Goal: Complete application form: Complete application form

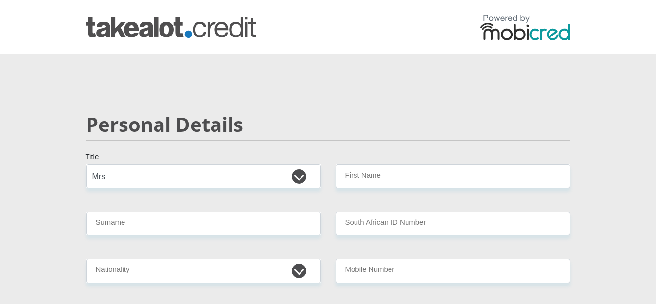
select select "Mrs"
type input "Vlok"
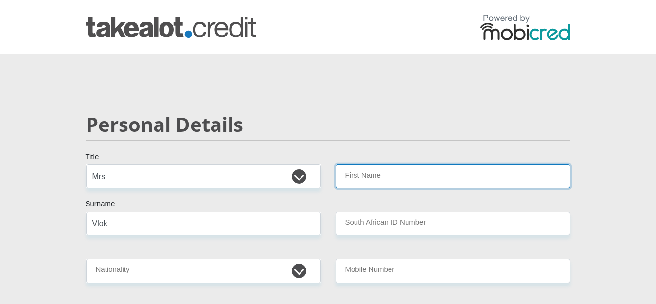
type input "[PERSON_NAME]"
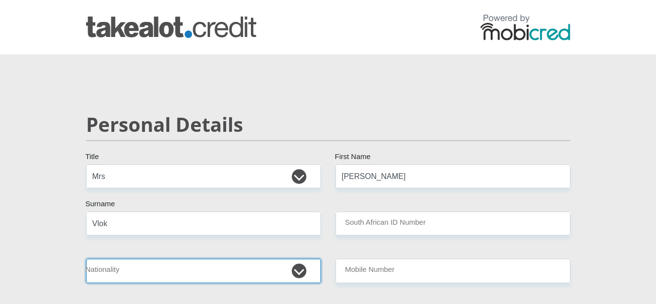
select select "ZAF"
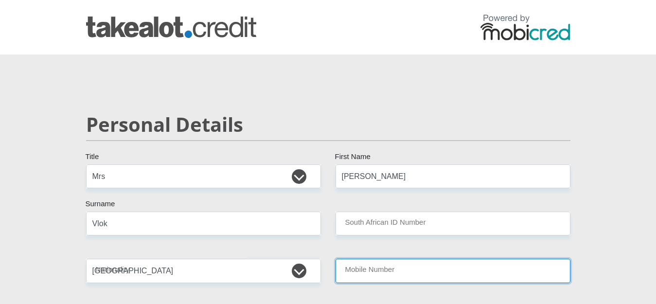
type input "0789336486"
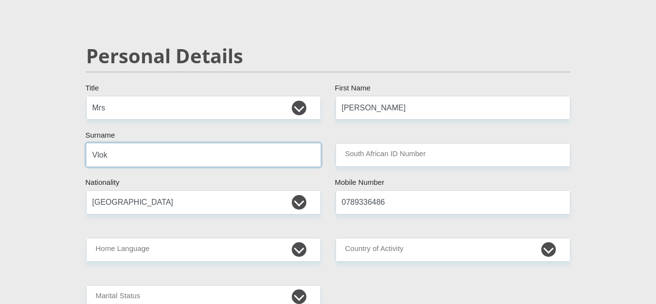
scroll to position [91, 0]
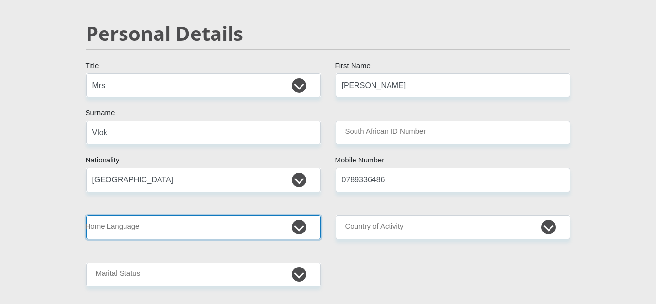
click at [157, 231] on select "Afrikaans English Sepedi South Ndebele Southern Sotho Swati Tsonga Tswana Venda…" at bounding box center [203, 227] width 235 height 24
select select "eng"
click at [86, 215] on select "Afrikaans English Sepedi South Ndebele Southern Sotho Swati Tsonga Tswana Venda…" at bounding box center [203, 227] width 235 height 24
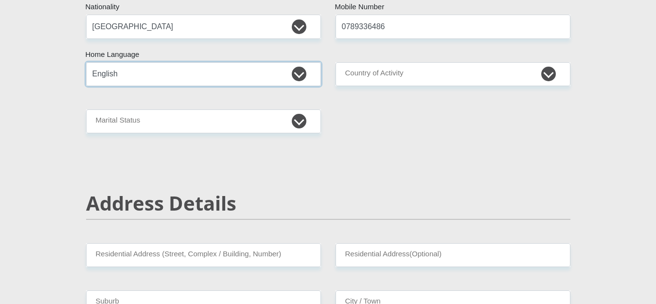
scroll to position [261, 0]
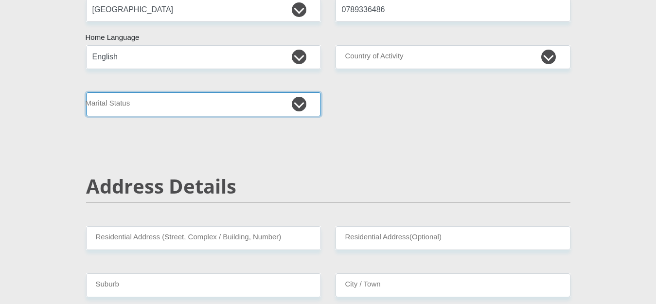
click at [151, 109] on select "Married ANC Single Divorced Widowed Married COP or Customary Law" at bounding box center [203, 104] width 235 height 24
select select "4"
click at [86, 92] on select "Married ANC Single Divorced Widowed Married COP or Customary Law" at bounding box center [203, 104] width 235 height 24
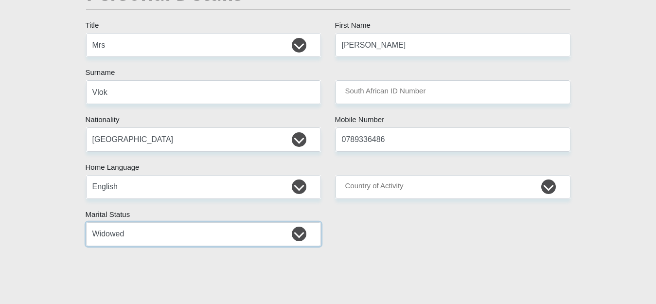
scroll to position [102, 0]
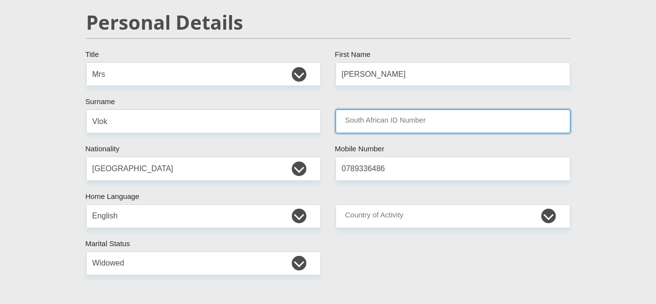
click at [376, 120] on input "South African ID Number" at bounding box center [452, 121] width 235 height 24
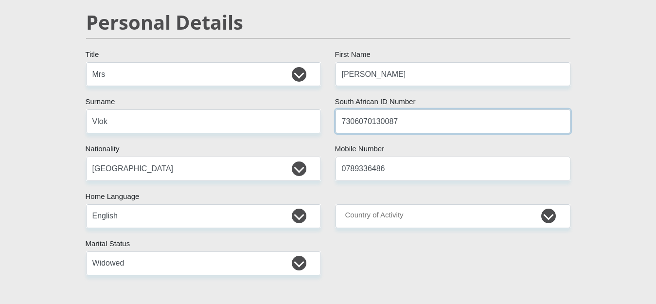
type input "7306070130087"
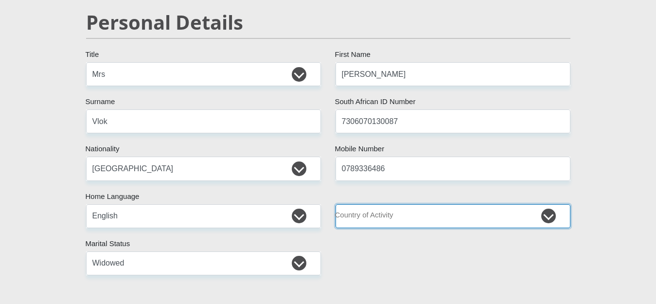
click at [454, 220] on select "[GEOGRAPHIC_DATA] [GEOGRAPHIC_DATA] [GEOGRAPHIC_DATA] [GEOGRAPHIC_DATA] [GEOGRA…" at bounding box center [452, 216] width 235 height 24
select select "ZAF"
click at [335, 204] on select "[GEOGRAPHIC_DATA] [GEOGRAPHIC_DATA] [GEOGRAPHIC_DATA] [GEOGRAPHIC_DATA] [GEOGRA…" at bounding box center [452, 216] width 235 height 24
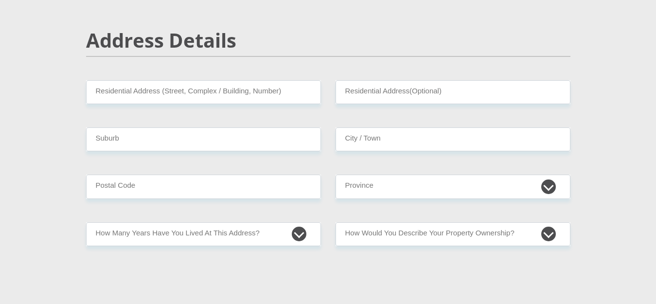
scroll to position [408, 0]
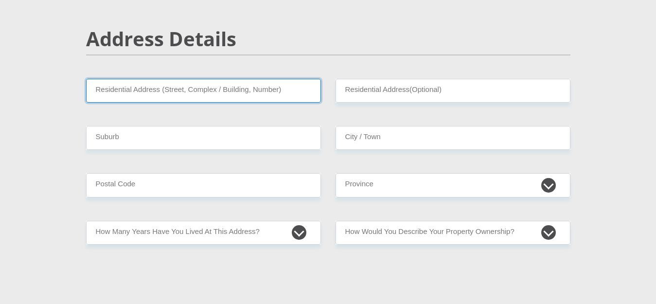
click at [200, 89] on input "Residential Address (Street, Complex / Building, Number)" at bounding box center [203, 91] width 235 height 24
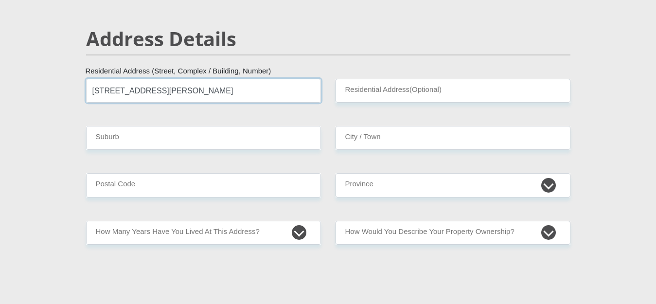
type input "[STREET_ADDRESS][PERSON_NAME]"
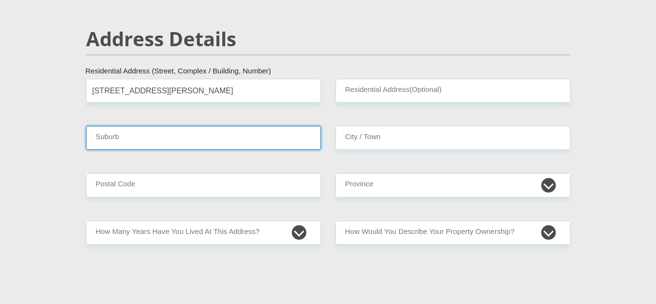
click at [199, 139] on input "Suburb" at bounding box center [203, 138] width 235 height 24
click at [191, 141] on input "Suburb" at bounding box center [203, 138] width 235 height 24
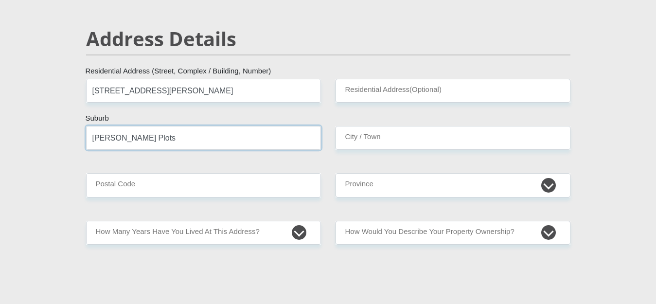
type input "[PERSON_NAME] Plots"
type input "Hartebeespoort dam"
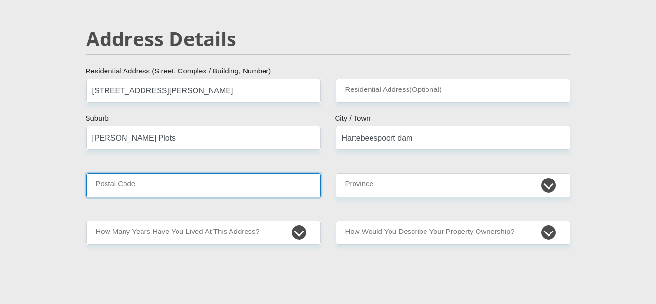
type input "0216"
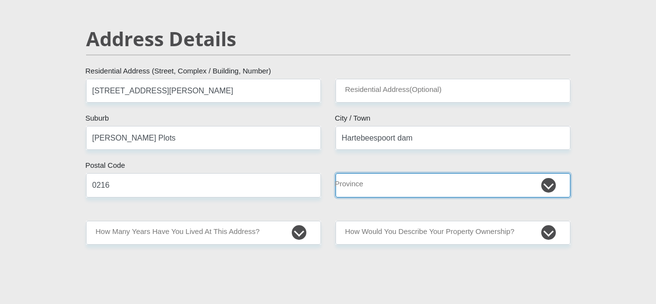
click at [428, 189] on select "Eastern Cape Free State [GEOGRAPHIC_DATA] [GEOGRAPHIC_DATA][DATE] [GEOGRAPHIC_D…" at bounding box center [452, 185] width 235 height 24
select select "[GEOGRAPHIC_DATA]"
click at [335, 173] on select "Eastern Cape Free State [GEOGRAPHIC_DATA] [GEOGRAPHIC_DATA][DATE] [GEOGRAPHIC_D…" at bounding box center [452, 185] width 235 height 24
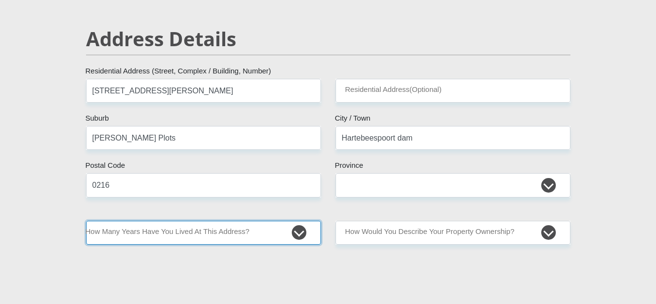
click at [269, 233] on select "less than 1 year 1-3 years 3-5 years 5+ years" at bounding box center [203, 233] width 235 height 24
select select "4"
click at [86, 221] on select "less than 1 year 1-3 years 3-5 years 5+ years" at bounding box center [203, 233] width 235 height 24
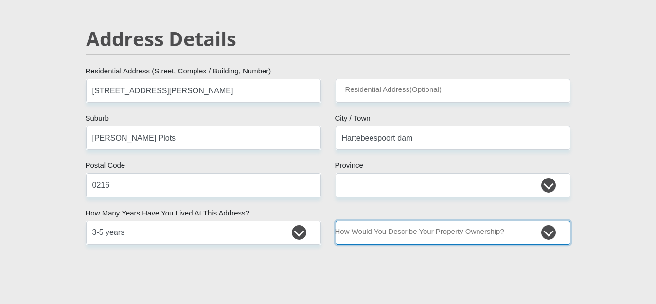
click at [484, 234] on select "Owned Rented Family Owned Company Dwelling" at bounding box center [452, 233] width 235 height 24
select select "Rented"
click at [335, 221] on select "Owned Rented Family Owned Company Dwelling" at bounding box center [452, 233] width 235 height 24
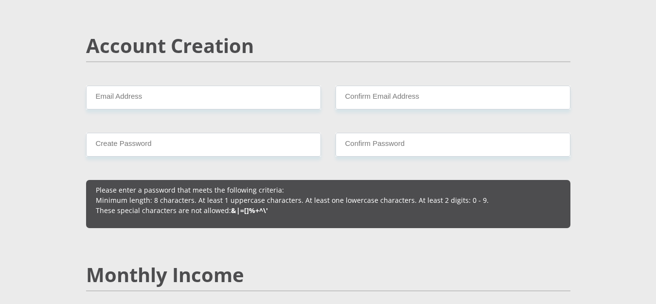
scroll to position [680, 0]
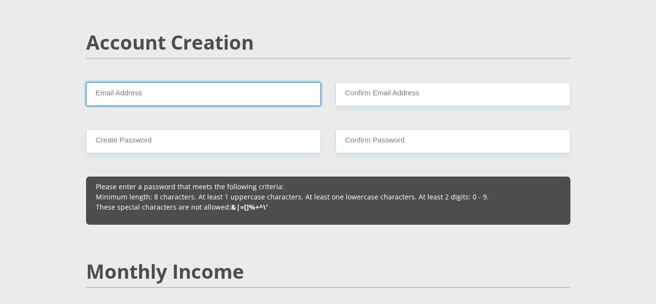
click at [135, 93] on input "Email Address" at bounding box center [203, 94] width 235 height 24
type input "[PERSON_NAME][EMAIL_ADDRESS][DOMAIN_NAME]"
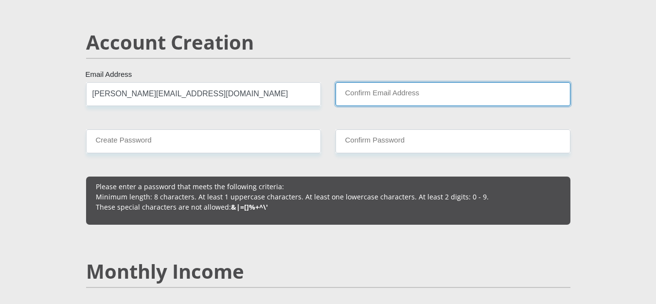
type input "[PERSON_NAME][EMAIL_ADDRESS][DOMAIN_NAME]"
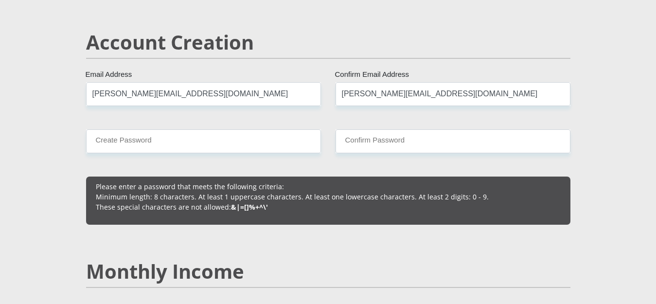
type input "0789336486"
type input "[PERSON_NAME]"
type input "Vlok"
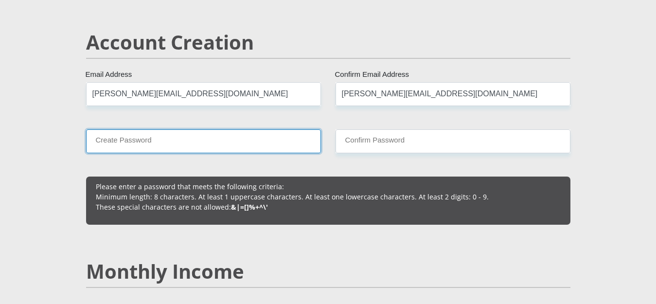
click at [157, 144] on input "Create Password" at bounding box center [203, 141] width 235 height 24
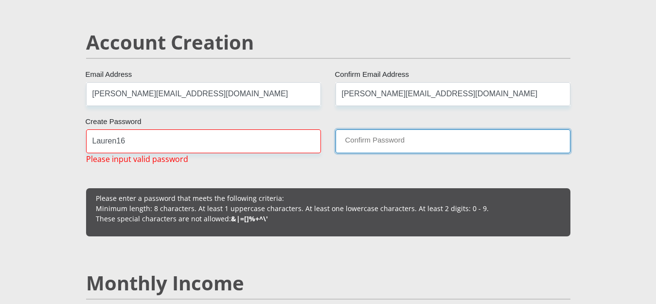
drag, startPoint x: 384, startPoint y: 141, endPoint x: 382, endPoint y: 150, distance: 9.5
click at [384, 142] on input "Confirm Password" at bounding box center [452, 141] width 235 height 24
click at [382, 140] on input "Confirm Password" at bounding box center [452, 141] width 235 height 24
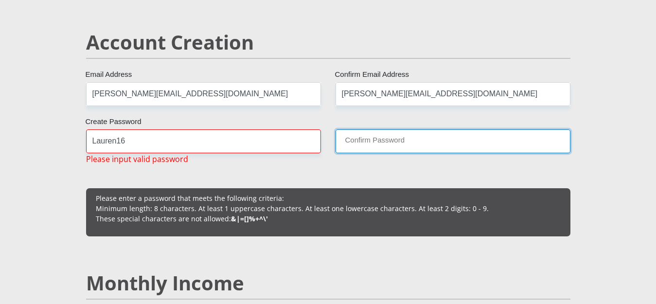
click at [382, 140] on input "Confirm Password" at bounding box center [452, 141] width 235 height 24
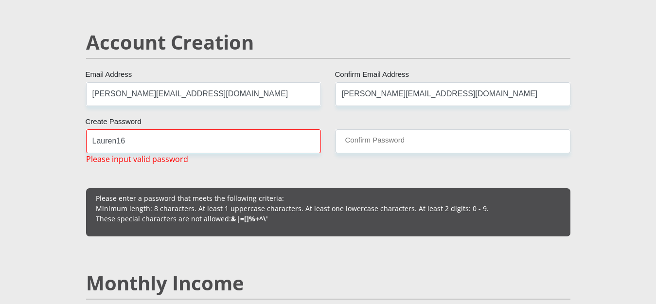
drag, startPoint x: 127, startPoint y: 136, endPoint x: 69, endPoint y: 139, distance: 58.4
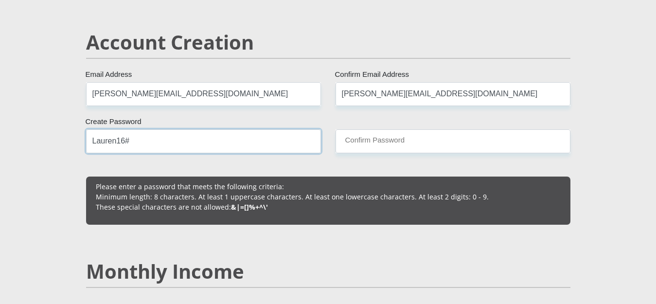
type input "Lauren16#"
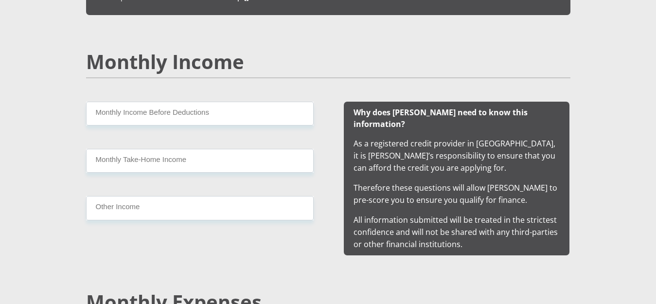
scroll to position [896, 0]
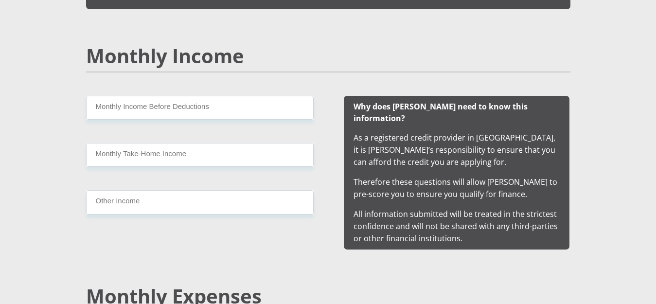
type input "Lauren16#"
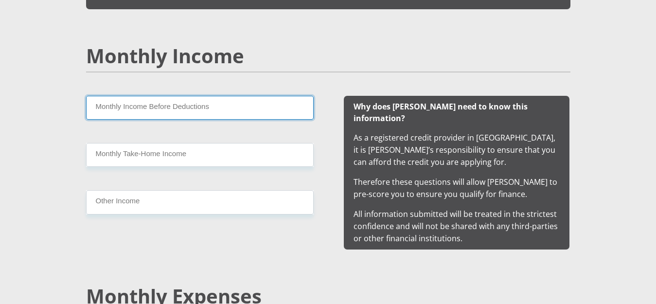
click at [117, 111] on input "Monthly Income Before Deductions" at bounding box center [199, 108] width 227 height 24
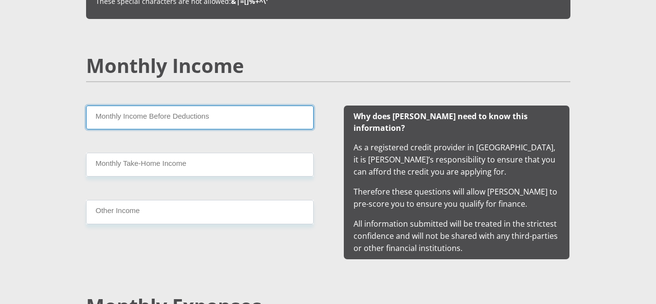
scroll to position [885, 0]
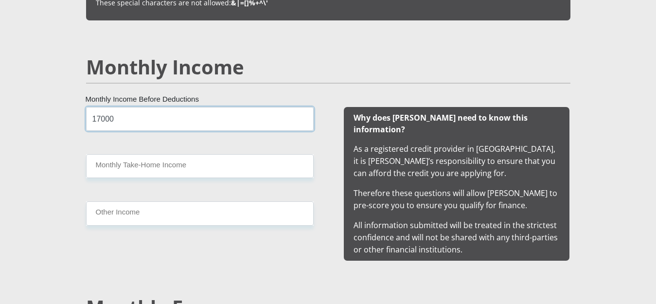
type input "17000"
click at [120, 181] on div "17000 Monthly Income Before Deductions Monthly Take-Home Income Other Income" at bounding box center [199, 184] width 257 height 154
click at [119, 185] on div "17000 Monthly Income Before Deductions Monthly Take-Home Income Other Income" at bounding box center [199, 184] width 257 height 154
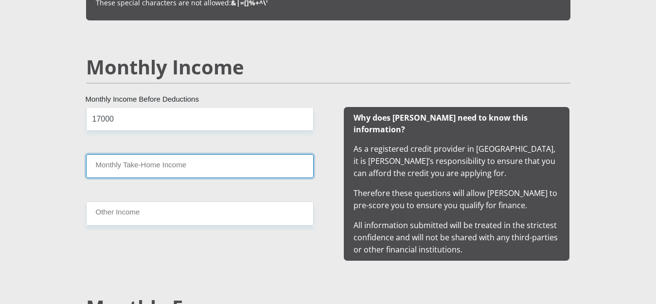
click at [97, 178] on input "Monthly Take-Home Income" at bounding box center [199, 166] width 227 height 24
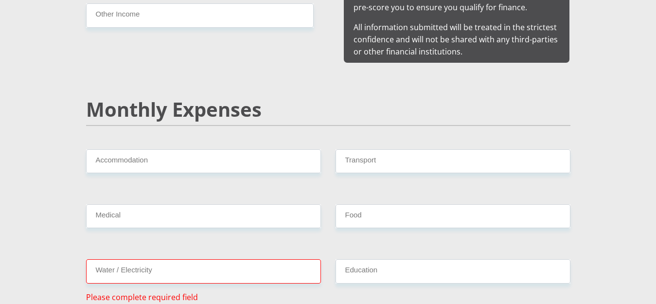
scroll to position [1100, 0]
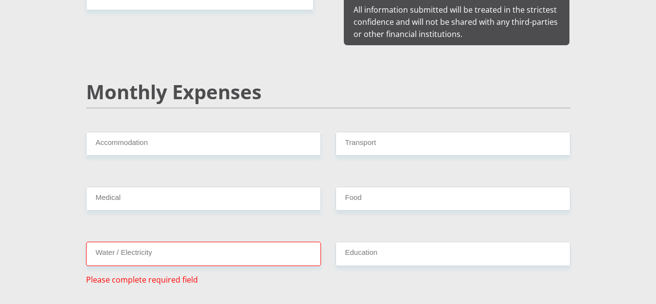
type input "15250"
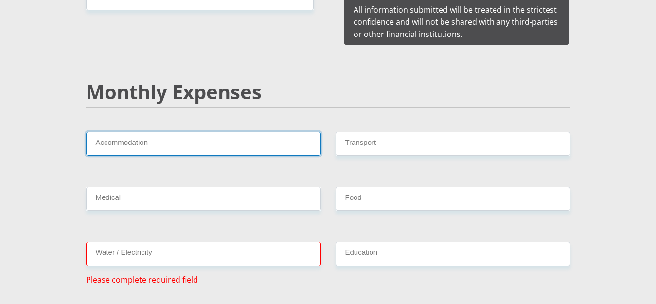
click at [127, 132] on input "Accommodation" at bounding box center [203, 144] width 235 height 24
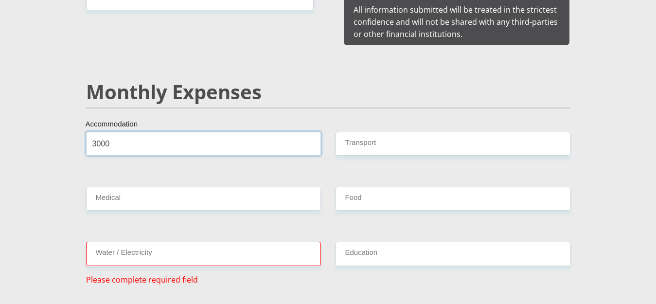
type input "3000"
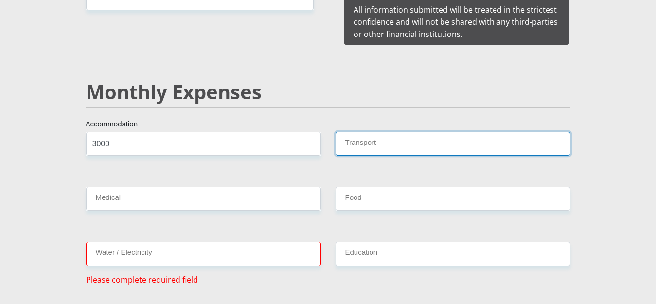
click at [362, 136] on input "Transport" at bounding box center [452, 144] width 235 height 24
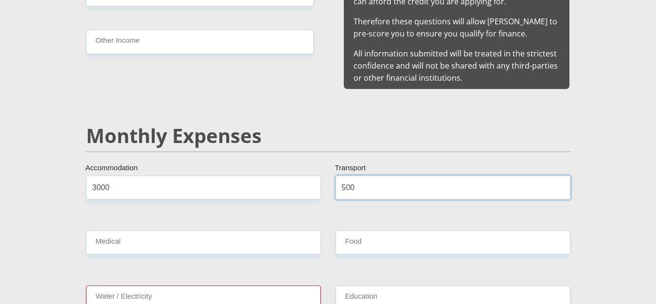
scroll to position [1055, 0]
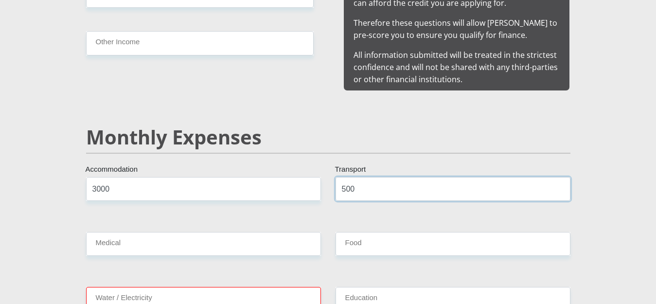
type input "500"
click at [125, 246] on div "Medical" at bounding box center [203, 248] width 249 height 32
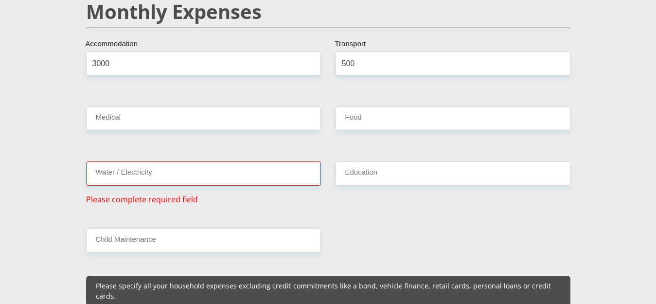
scroll to position [1191, 0]
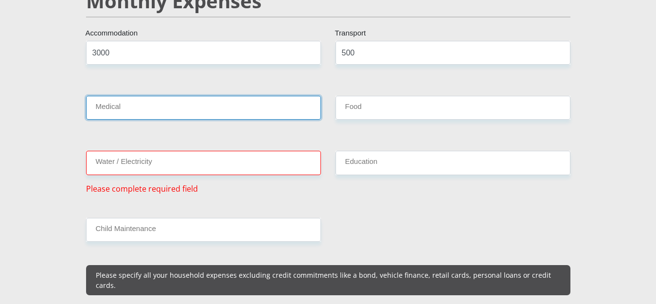
click at [121, 96] on input "Medical" at bounding box center [203, 108] width 235 height 24
type input "200"
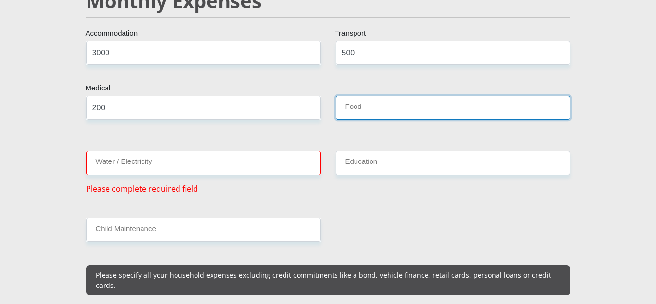
click at [422, 102] on input "Food" at bounding box center [452, 108] width 235 height 24
type input "1500"
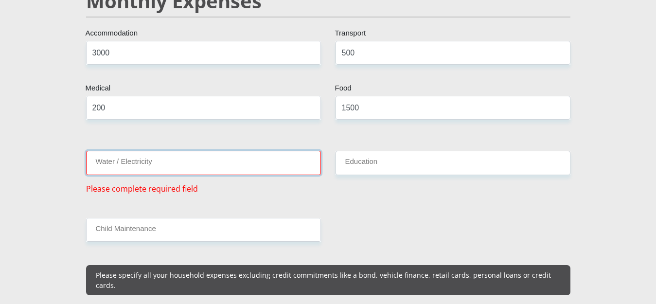
click at [194, 151] on input "Water / Electricity" at bounding box center [203, 163] width 235 height 24
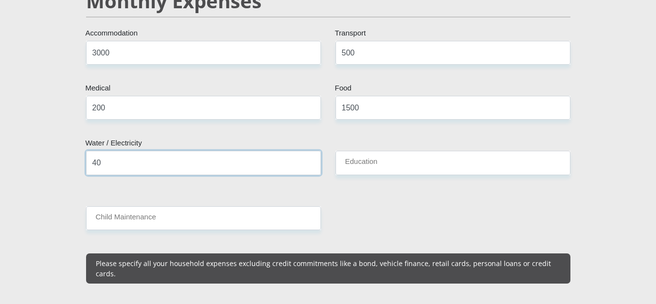
type input "400"
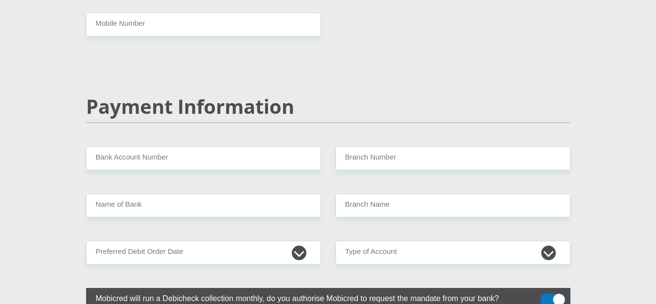
scroll to position [1712, 0]
